Goal: Navigation & Orientation: Go to known website

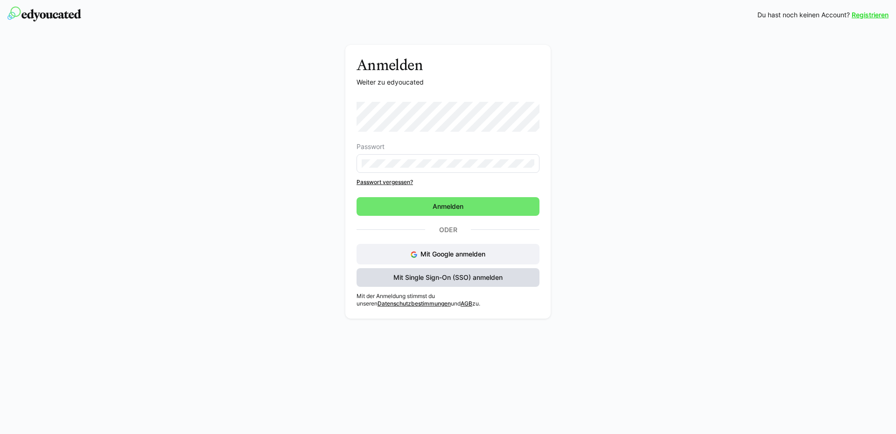
click at [477, 282] on span "Mit Single Sign-On (SSO) anmelden" at bounding box center [448, 277] width 112 height 9
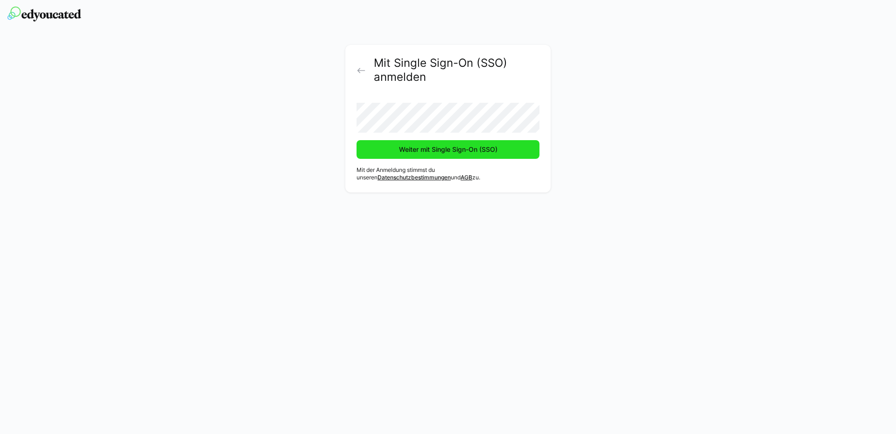
click at [460, 143] on span "Weiter mit Single Sign-On (SSO)" at bounding box center [448, 149] width 183 height 19
